Goal: Transaction & Acquisition: Purchase product/service

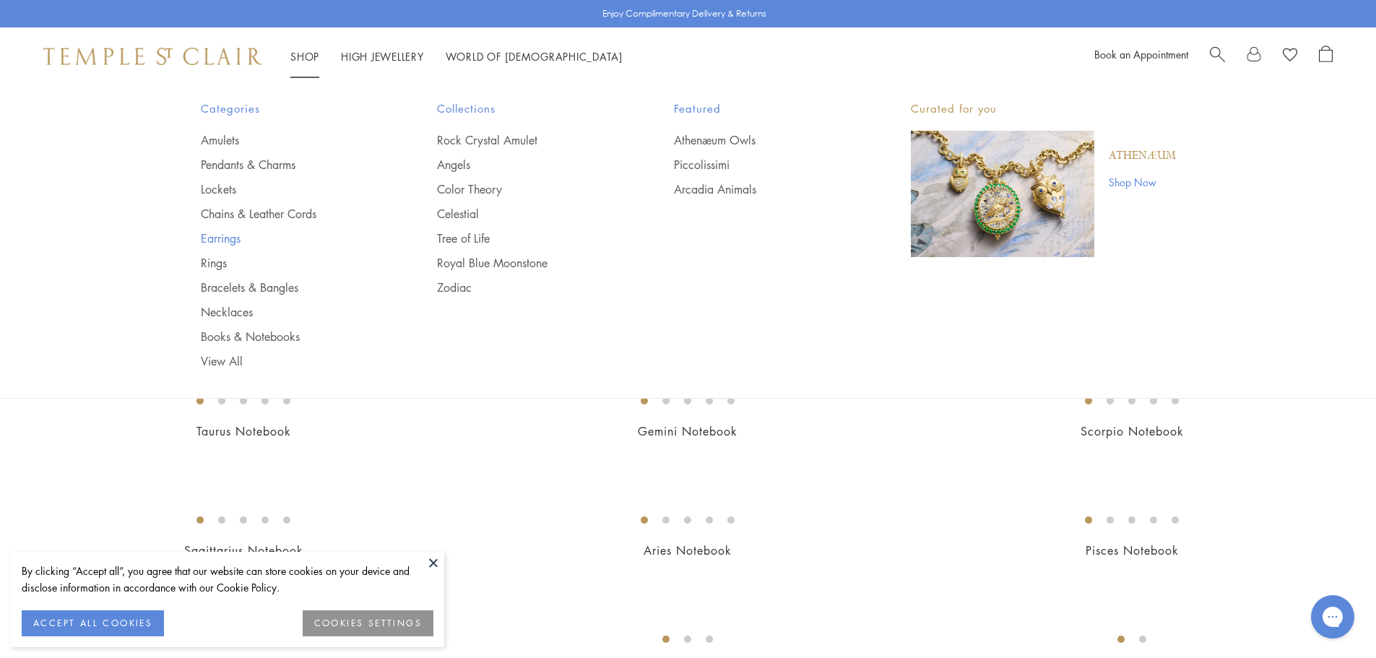
click at [221, 234] on link "Earrings" at bounding box center [290, 238] width 179 height 16
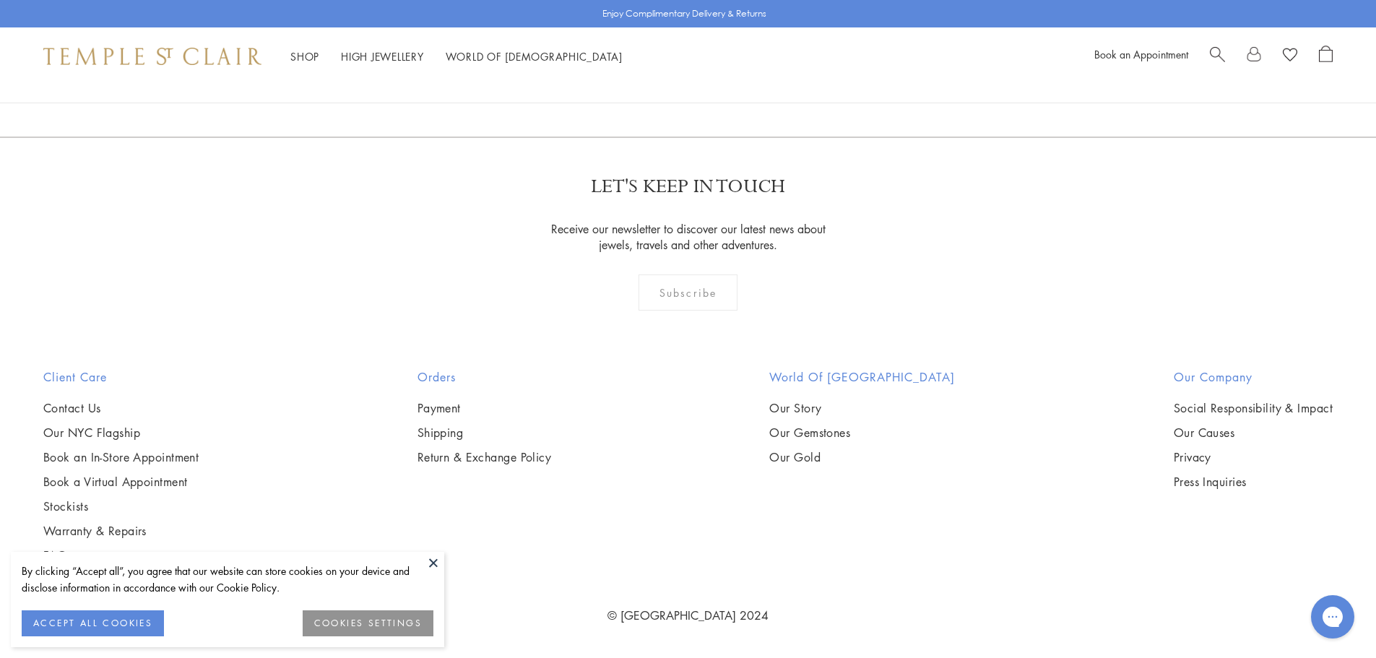
scroll to position [9171, 0]
click at [664, 79] on link "2" at bounding box center [665, 59] width 48 height 40
click at [731, 79] on link "3" at bounding box center [735, 59] width 48 height 40
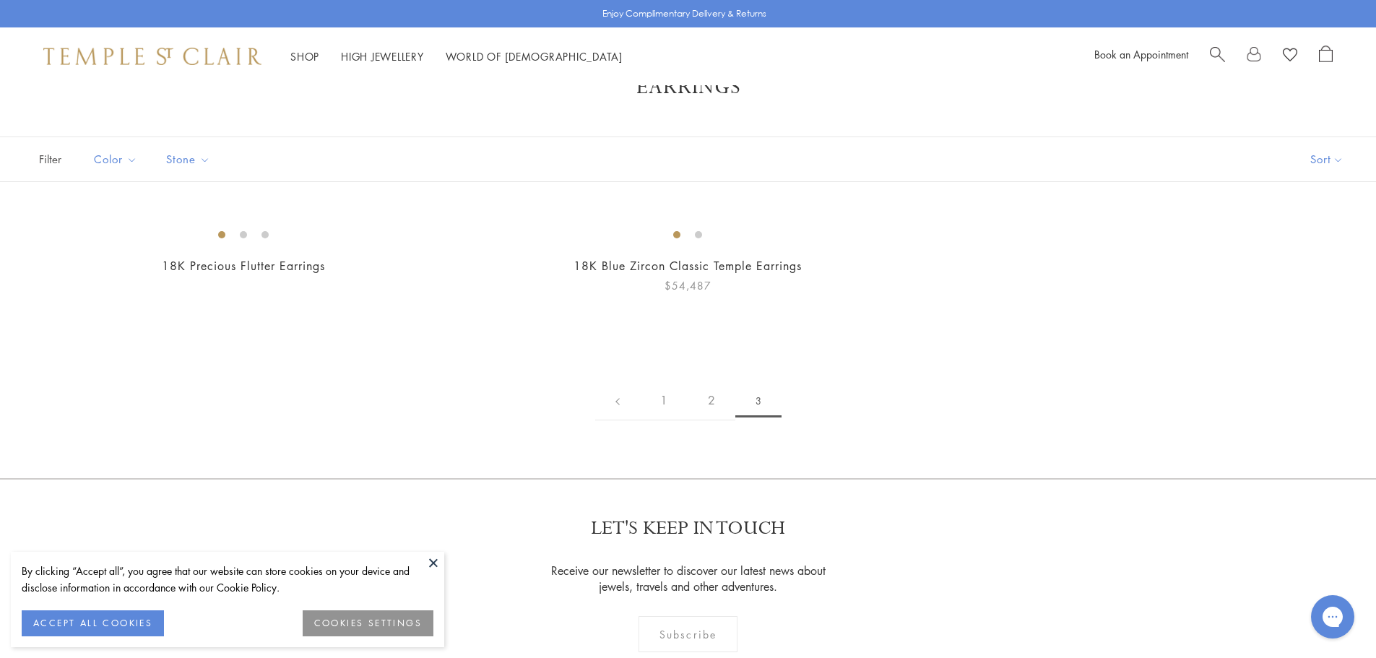
scroll to position [144, 0]
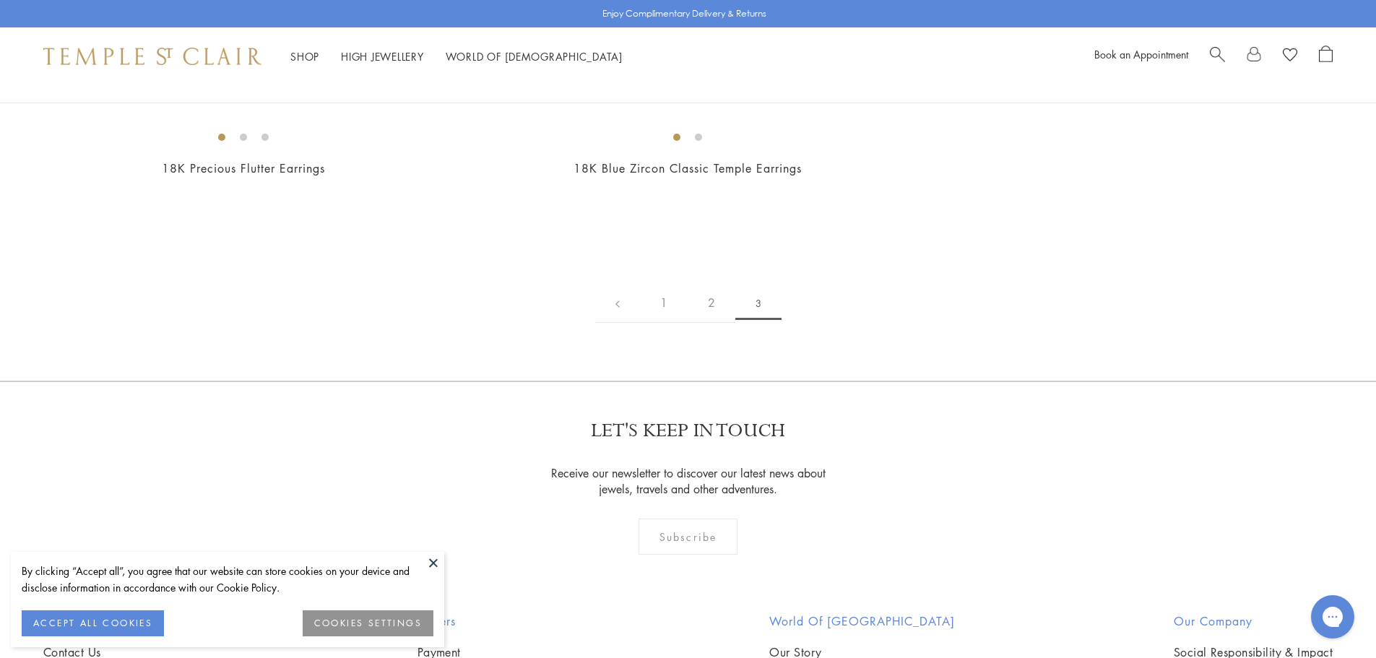
click at [433, 563] on button at bounding box center [433, 563] width 22 height 22
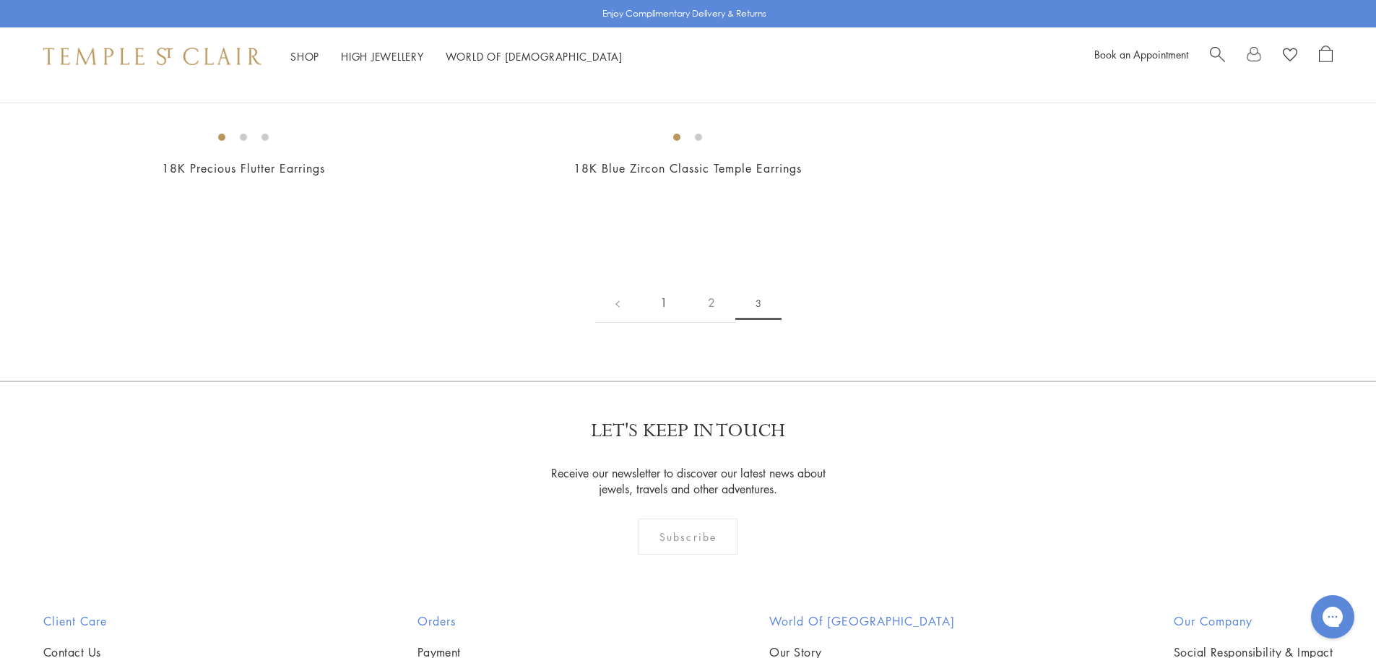
scroll to position [505, 0]
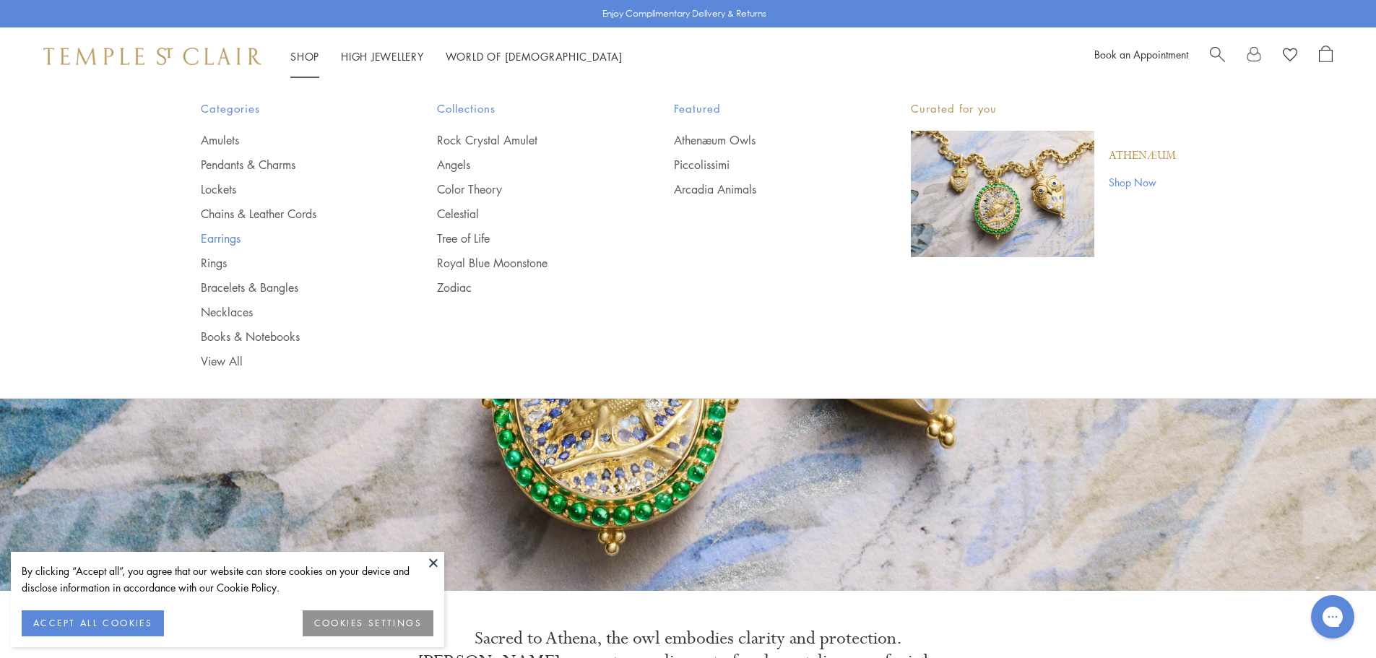
click at [216, 241] on link "Earrings" at bounding box center [290, 238] width 179 height 16
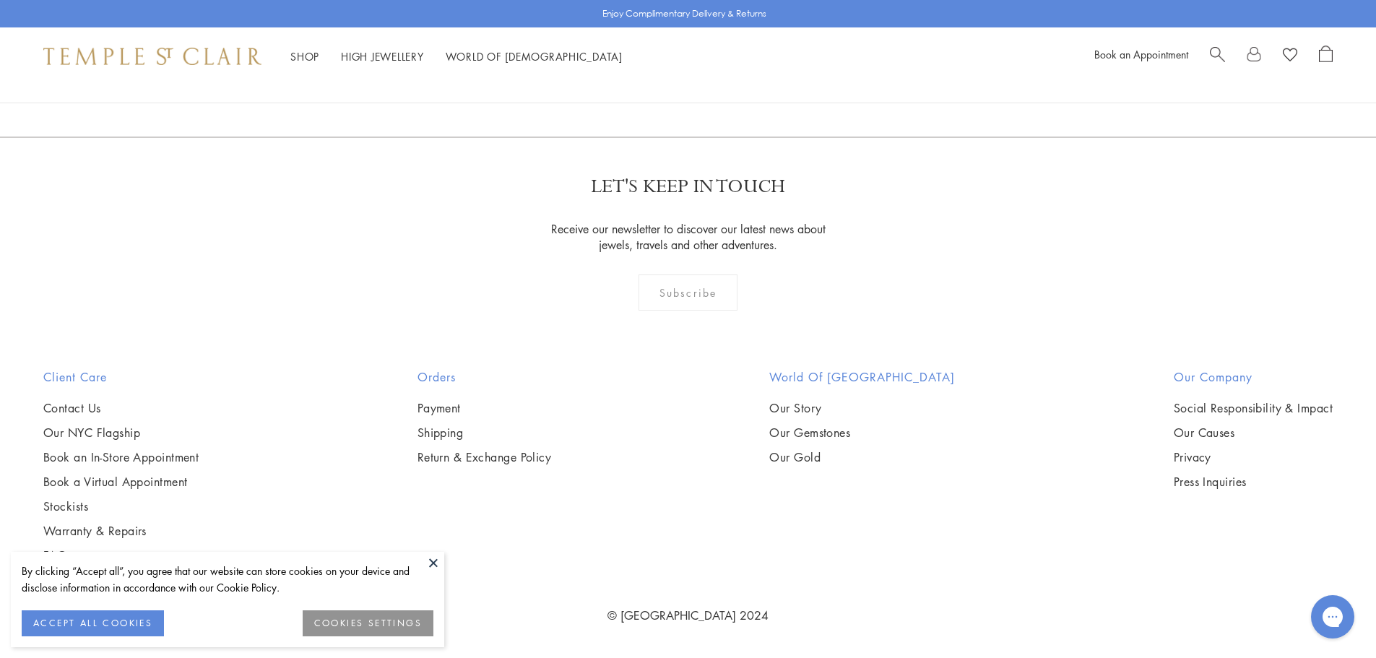
scroll to position [9243, 0]
click at [664, 79] on link "2" at bounding box center [665, 59] width 48 height 40
click at [734, 79] on link "3" at bounding box center [735, 59] width 48 height 40
